Goal: Information Seeking & Learning: Learn about a topic

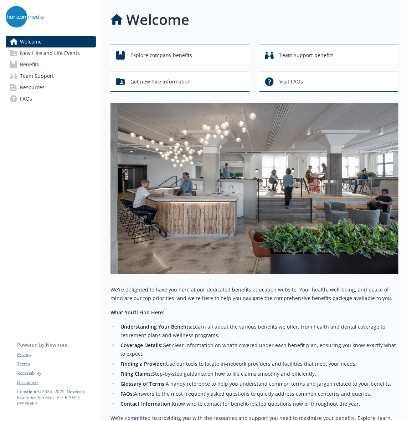
click at [45, 64] on link "Benefits" at bounding box center [51, 64] width 90 height 11
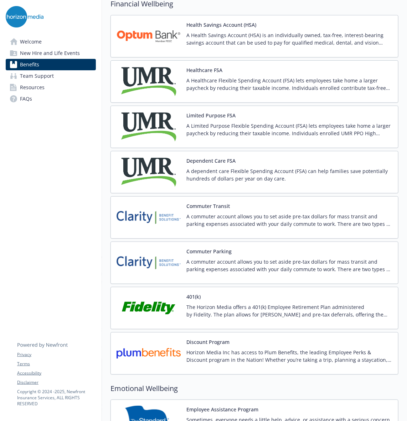
scroll to position [1013, 0]
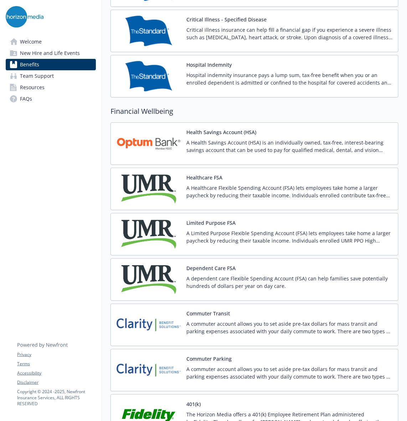
click at [203, 141] on div "Health Savings Account (HSA) A Health Savings Account (HSA) is an individually …" at bounding box center [290, 143] width 206 height 30
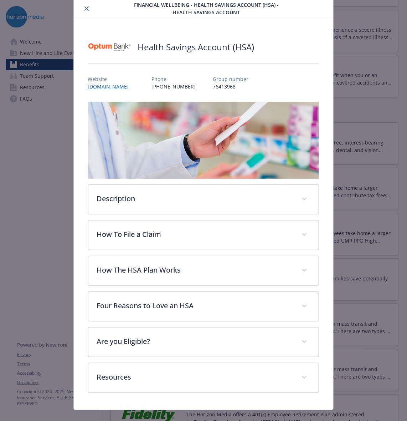
scroll to position [36, 0]
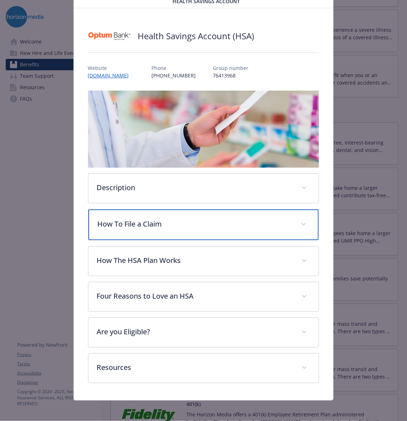
drag, startPoint x: 204, startPoint y: 228, endPoint x: 211, endPoint y: 229, distance: 7.2
click at [204, 228] on div "How To File a Claim" at bounding box center [203, 224] width 231 height 31
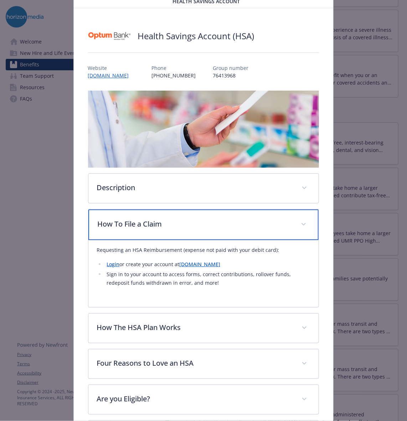
click at [227, 220] on p "How To File a Claim" at bounding box center [195, 224] width 195 height 11
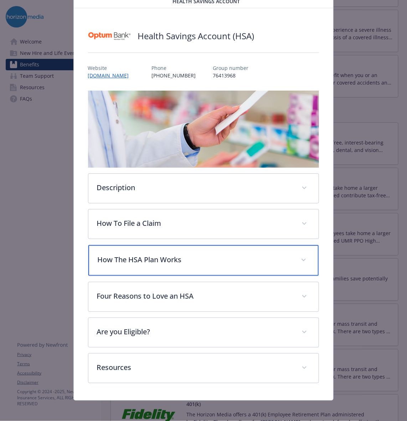
click at [199, 270] on div "How The HSA Plan Works" at bounding box center [203, 260] width 231 height 31
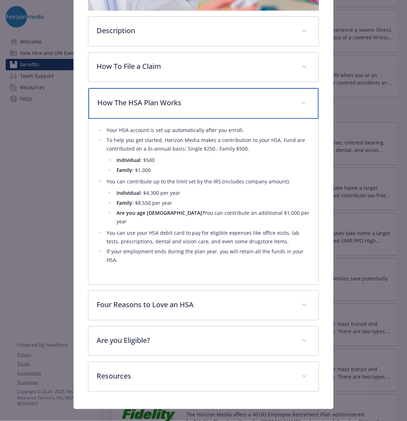
scroll to position [194, 0]
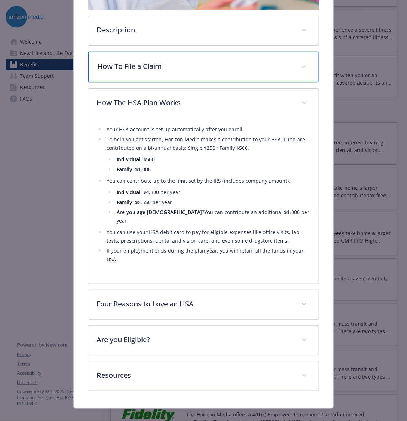
click at [151, 68] on p "How To File a Claim" at bounding box center [195, 66] width 195 height 11
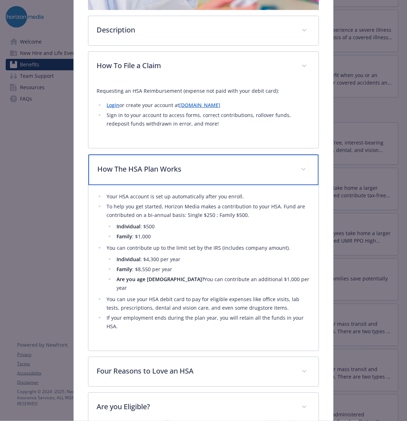
click at [147, 162] on div "How The HSA Plan Works" at bounding box center [203, 169] width 231 height 31
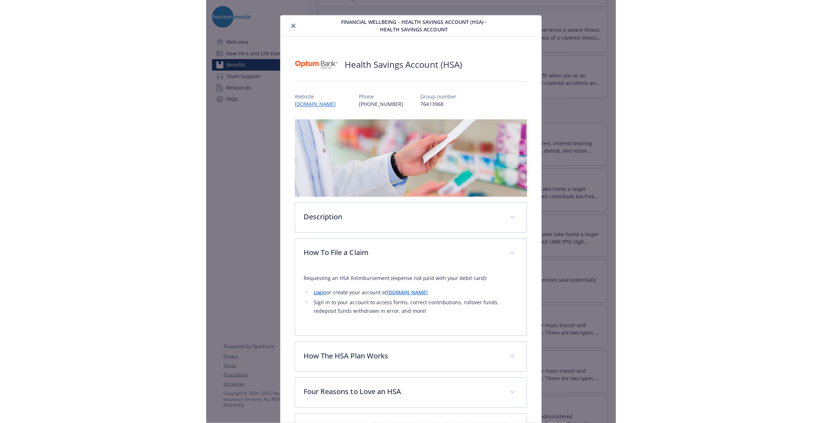
scroll to position [0, 0]
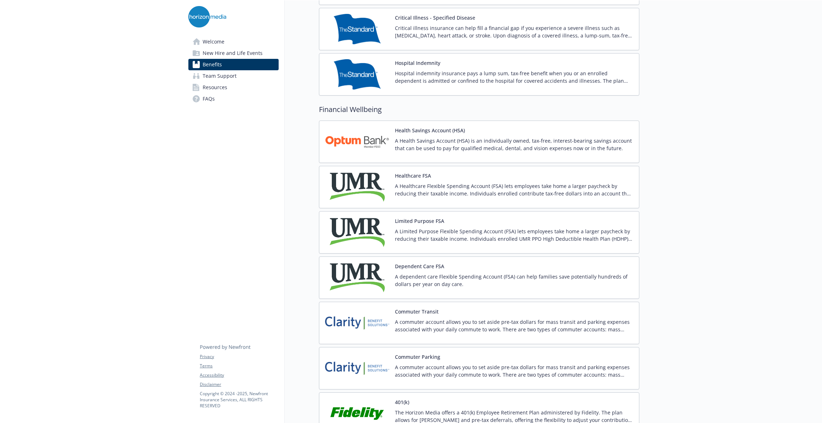
drag, startPoint x: 769, startPoint y: 92, endPoint x: 553, endPoint y: 62, distance: 218.3
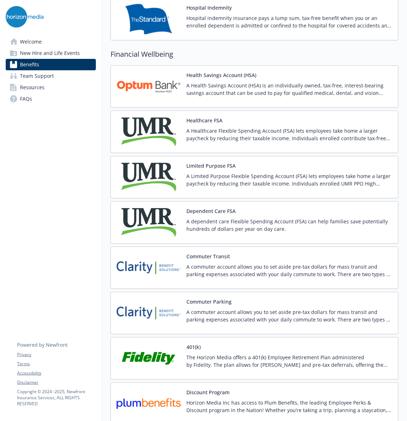
scroll to position [1016, 0]
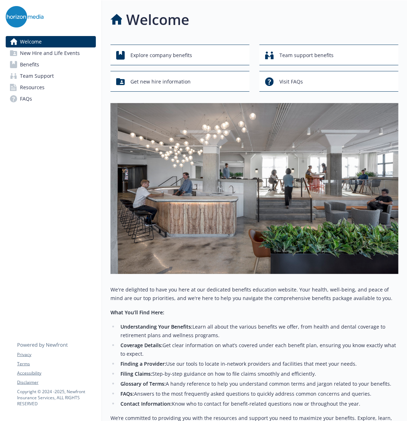
click at [37, 66] on span "Benefits" at bounding box center [29, 64] width 19 height 11
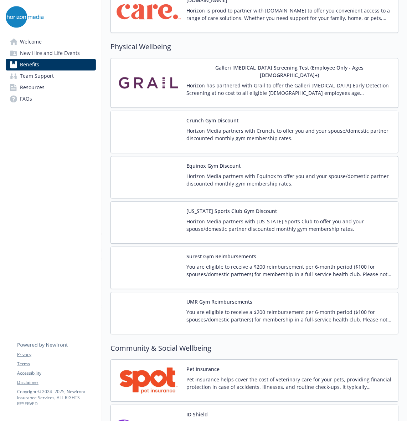
scroll to position [1602, 0]
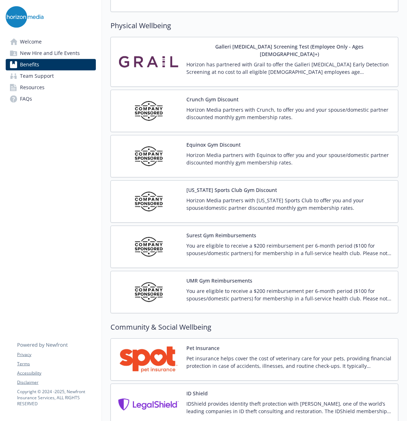
click at [236, 288] on p "You are eligible to receive a $200 reimbursement per 6-month period ($100 for s…" at bounding box center [290, 294] width 206 height 15
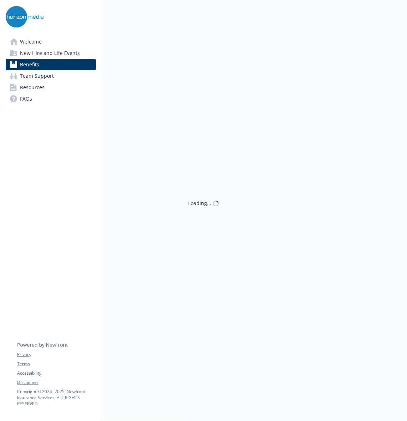
scroll to position [1602, 0]
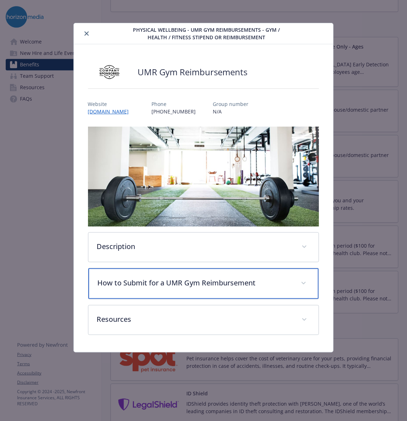
click at [267, 275] on div "How to Submit for a UMR Gym Reimbursement" at bounding box center [203, 283] width 231 height 31
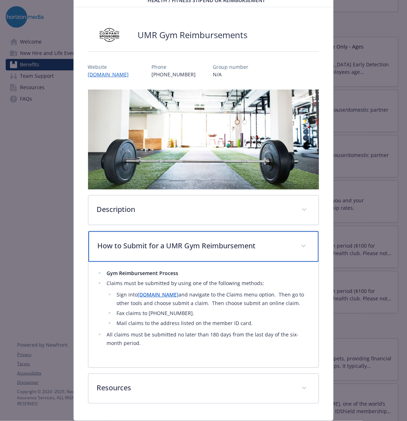
scroll to position [54, 0]
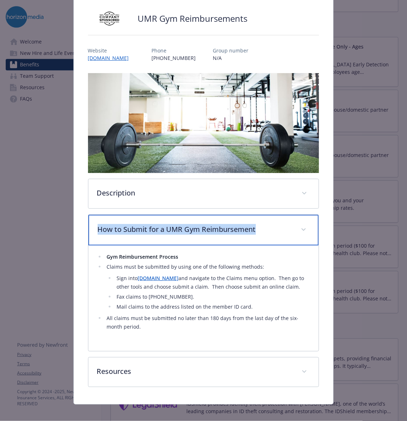
drag, startPoint x: 259, startPoint y: 227, endPoint x: 88, endPoint y: 222, distance: 170.6
click at [88, 222] on div "How to Submit for a UMR Gym Reimbursement" at bounding box center [203, 230] width 231 height 31
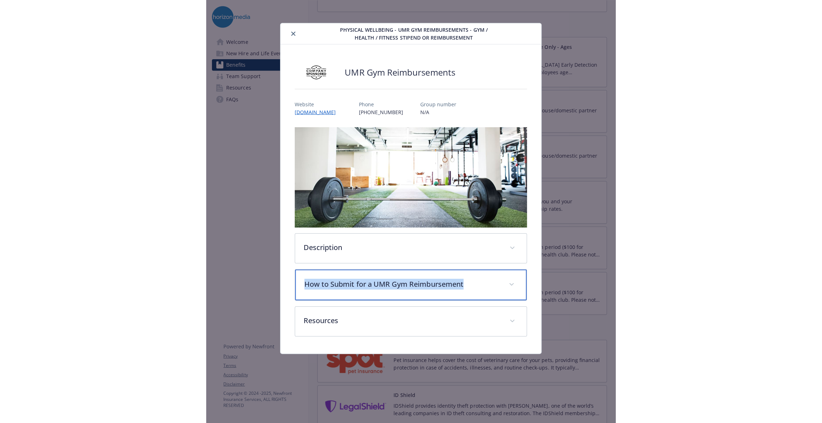
scroll to position [0, 0]
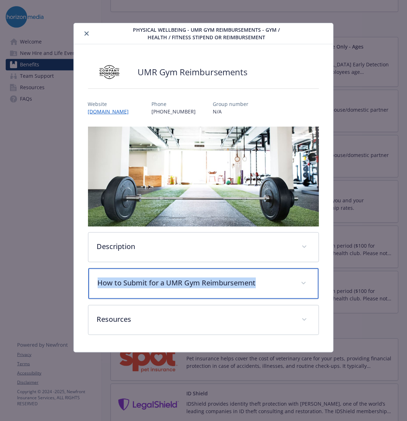
copy p "How to Submit for a UMR Gym Reimbursement"
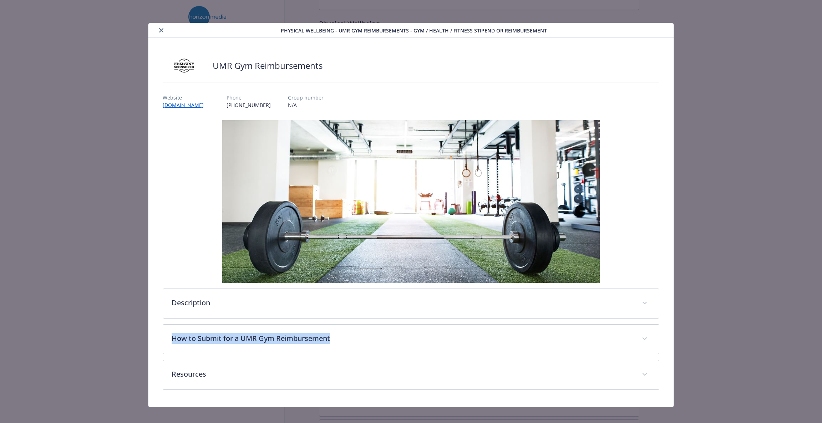
click at [160, 31] on icon "close" at bounding box center [161, 30] width 4 height 4
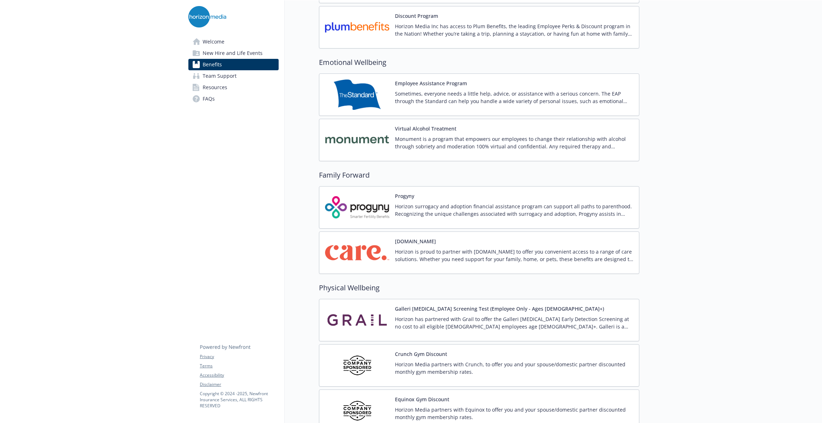
click at [404, 251] on p "Horizon is proud to partner with [DOMAIN_NAME] to offer you convenient access t…" at bounding box center [514, 255] width 238 height 15
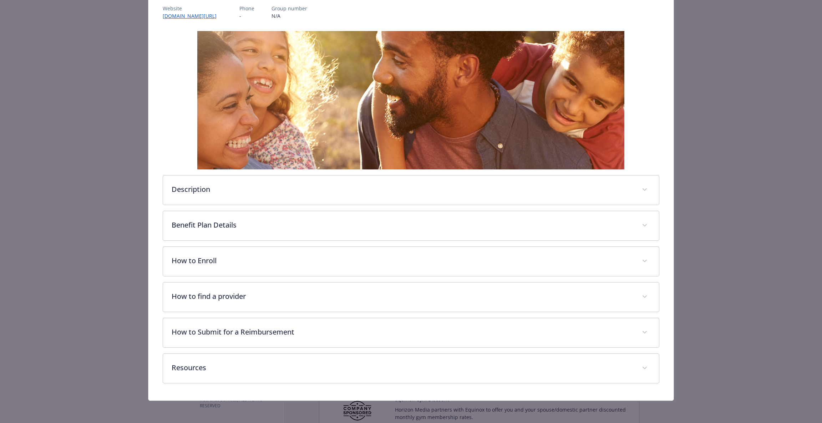
scroll to position [91, 0]
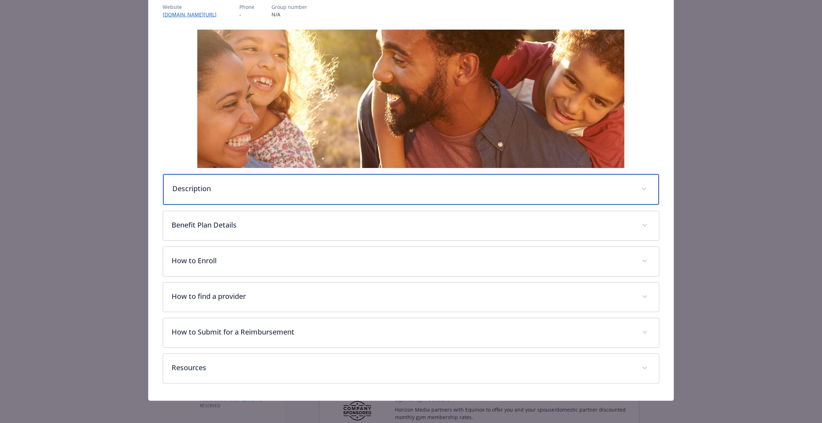
click at [221, 194] on div "Description" at bounding box center [411, 189] width 496 height 31
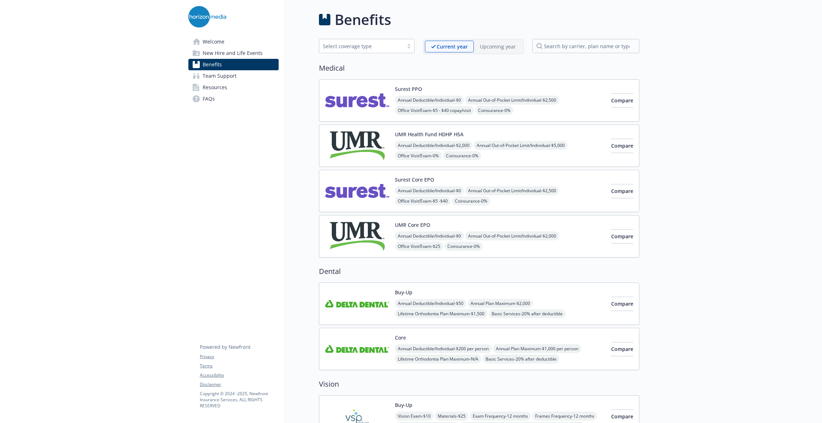
click at [248, 36] on link "Welcome" at bounding box center [233, 41] width 90 height 11
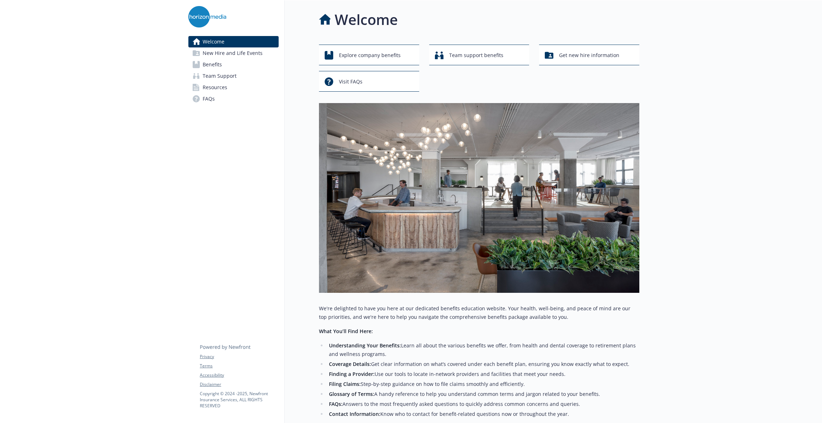
click at [227, 96] on link "FAQs" at bounding box center [233, 98] width 90 height 11
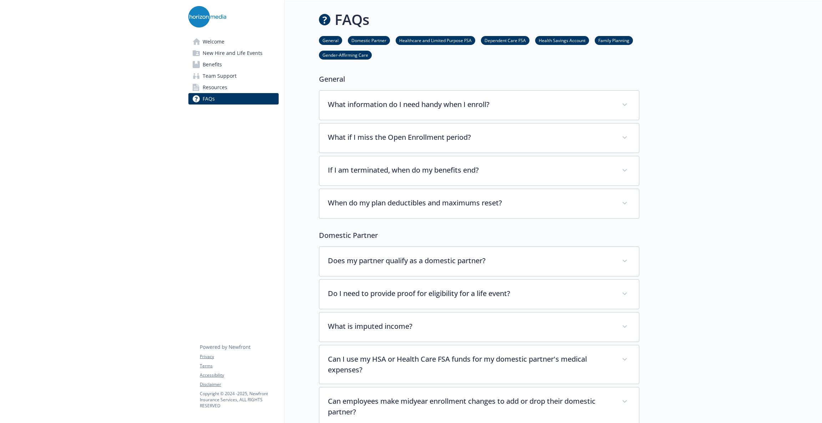
click at [224, 52] on span "New Hire and Life Events" at bounding box center [233, 52] width 60 height 11
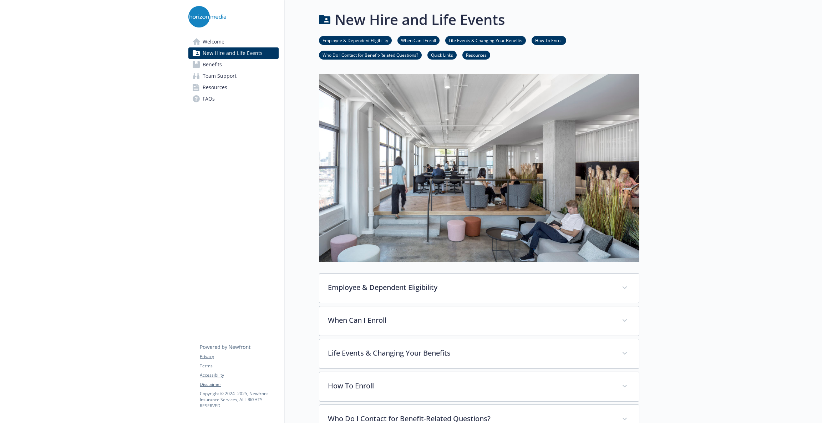
click at [224, 63] on link "Benefits" at bounding box center [233, 64] width 90 height 11
